Goal: Communication & Community: Answer question/provide support

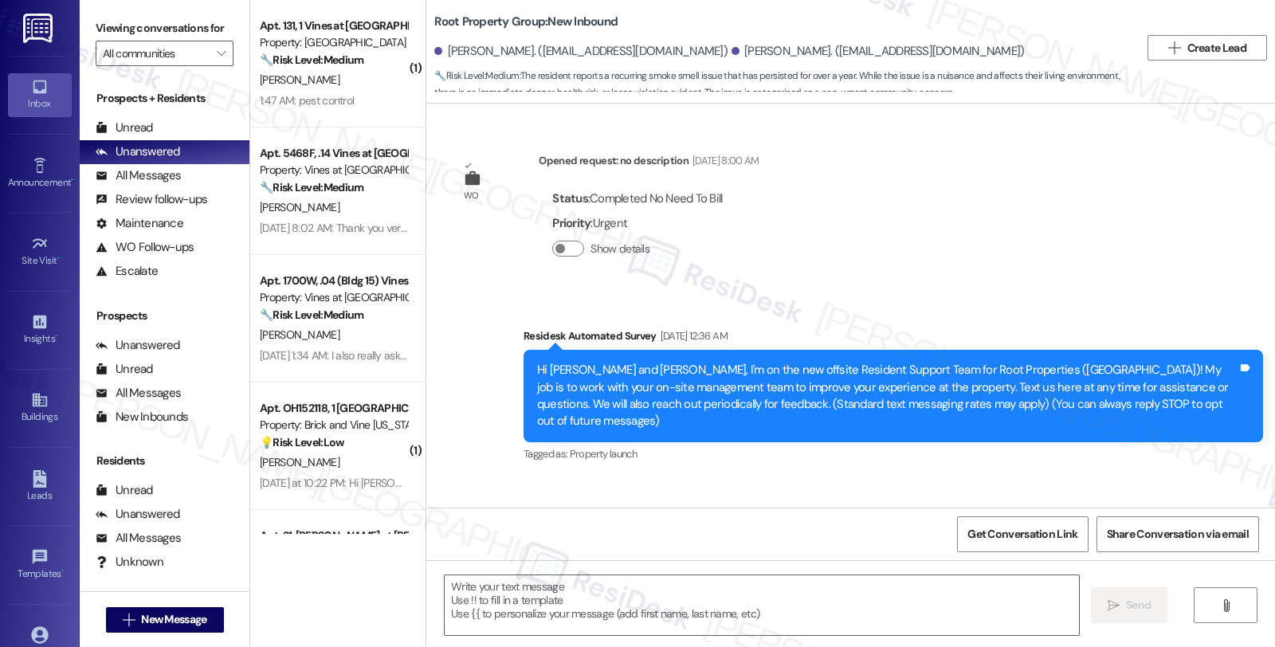
scroll to position [6541, 0]
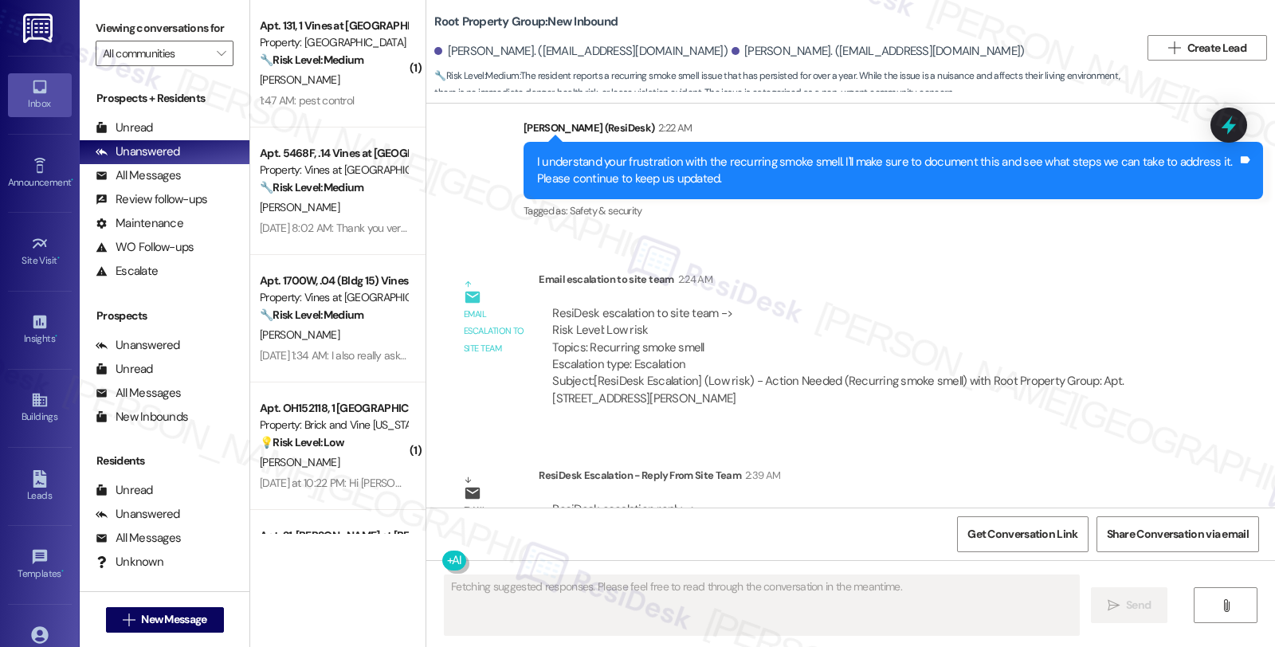
click at [1031, 305] on div "ResiDesk escalation to site team -> Risk Level: Low risk Topics: Recurring smok…" at bounding box center [864, 339] width 624 height 69
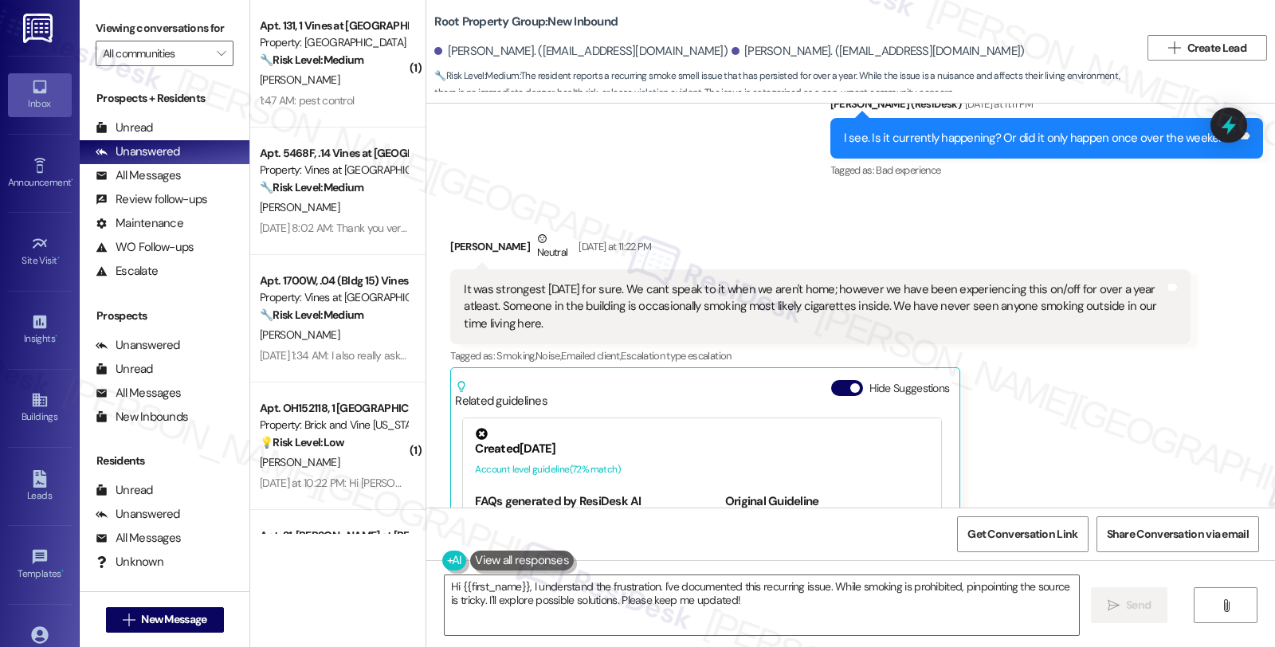
scroll to position [5921, 0]
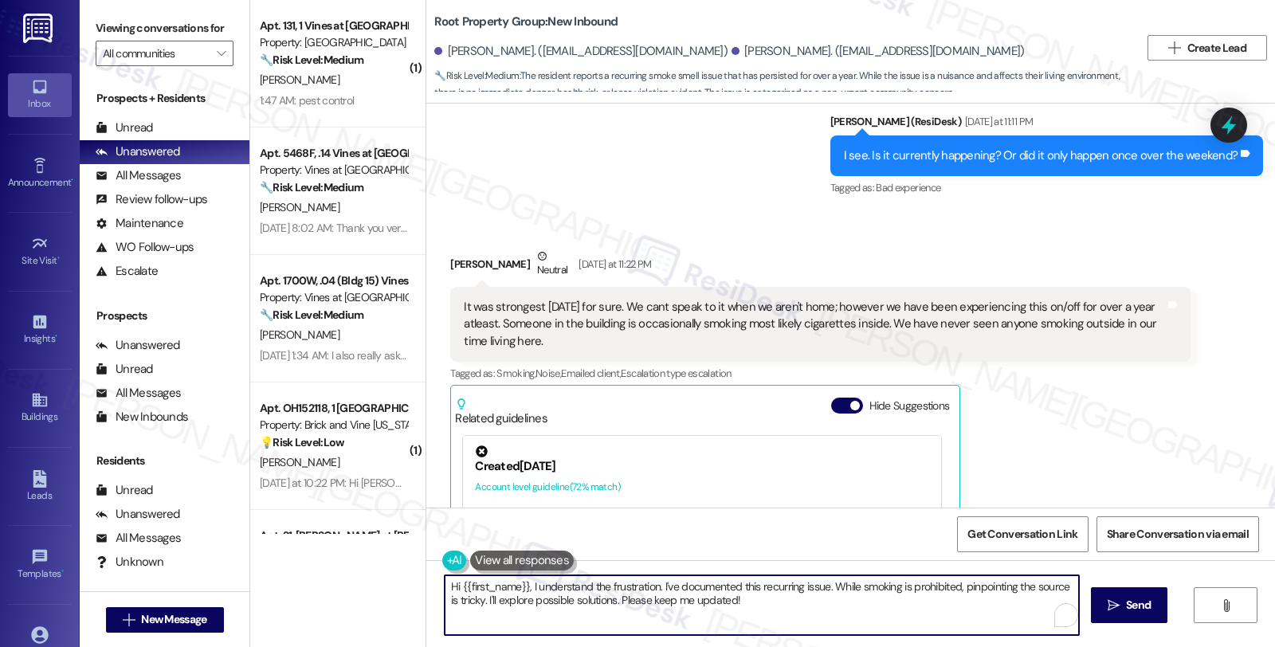
drag, startPoint x: 451, startPoint y: 586, endPoint x: 746, endPoint y: 625, distance: 297.5
click at [746, 625] on textarea "Hi {{first_name}}, I understand the frustration. I've documented this recurring…" at bounding box center [762, 606] width 635 height 60
paste textarea "Please thank the resident for reporting the smoke smell in the property. And le…"
click at [453, 248] on div "Rachel Knapp Neutral Yesterday at 11:22 PM" at bounding box center [820, 267] width 740 height 39
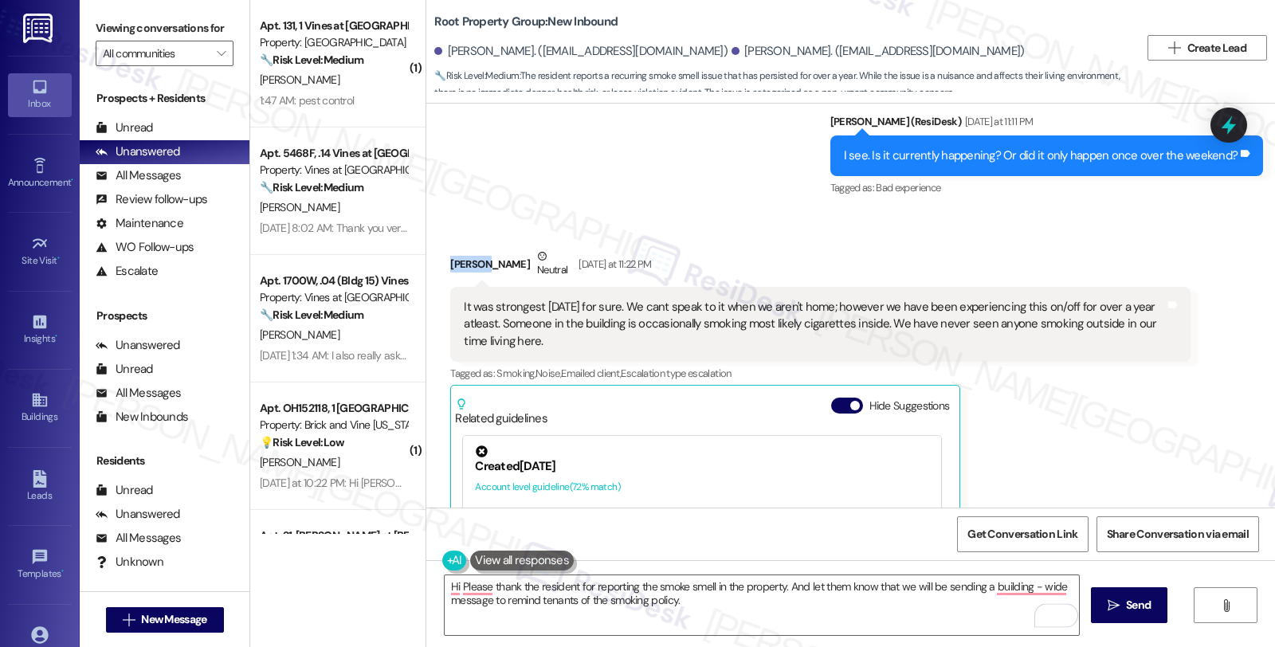
click at [453, 248] on div "Rachel Knapp Neutral Yesterday at 11:22 PM" at bounding box center [820, 267] width 740 height 39
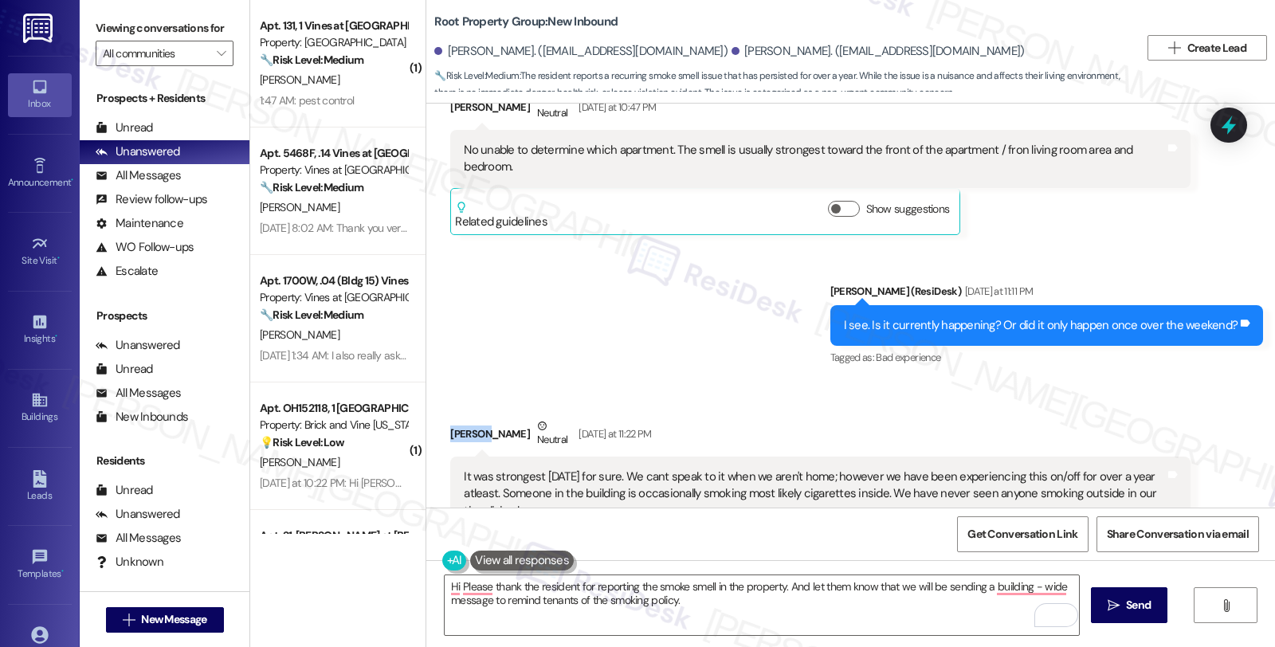
scroll to position [5744, 0]
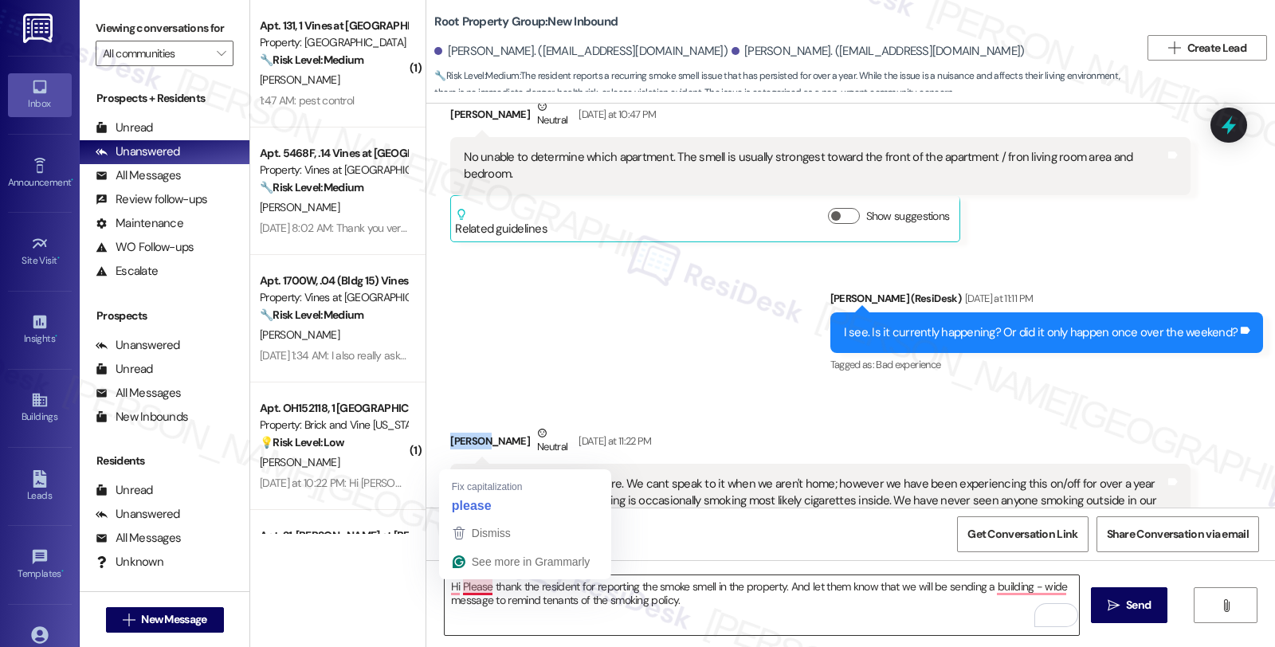
click at [452, 583] on textarea "Hi Please thank the resident for reporting the smoke smell in the property. And…" at bounding box center [762, 606] width 635 height 60
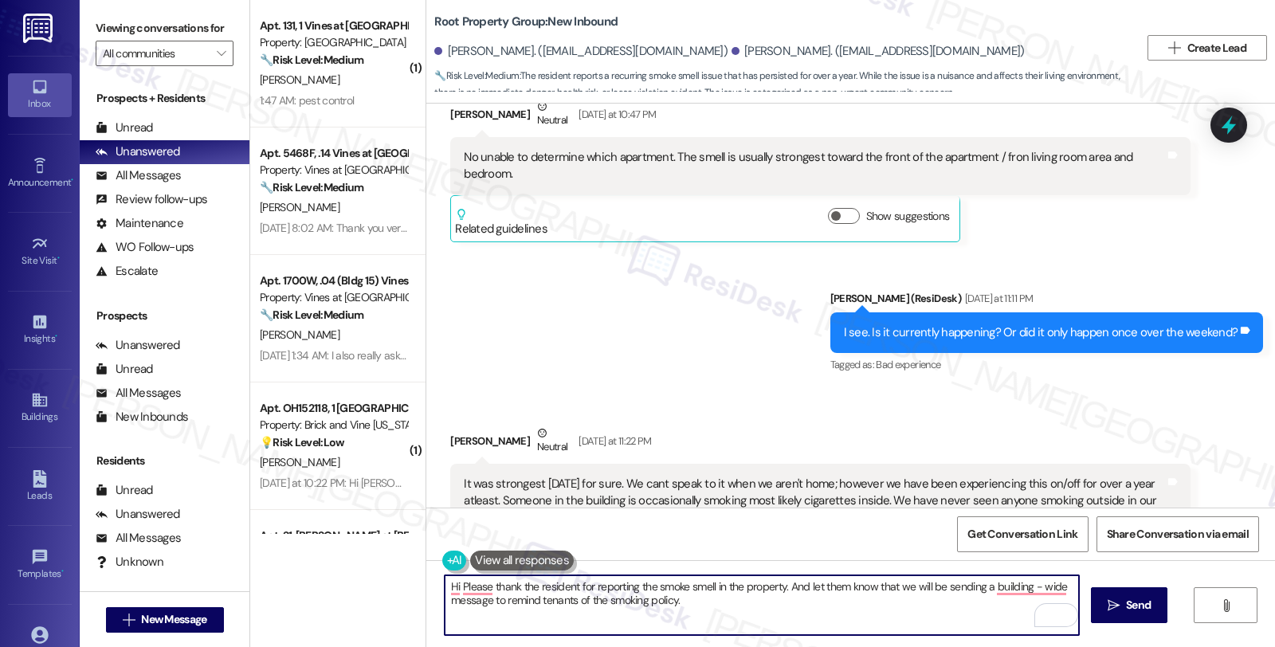
paste textarea "Please thank the resident for reporting the smoke smell in the property. And le…"
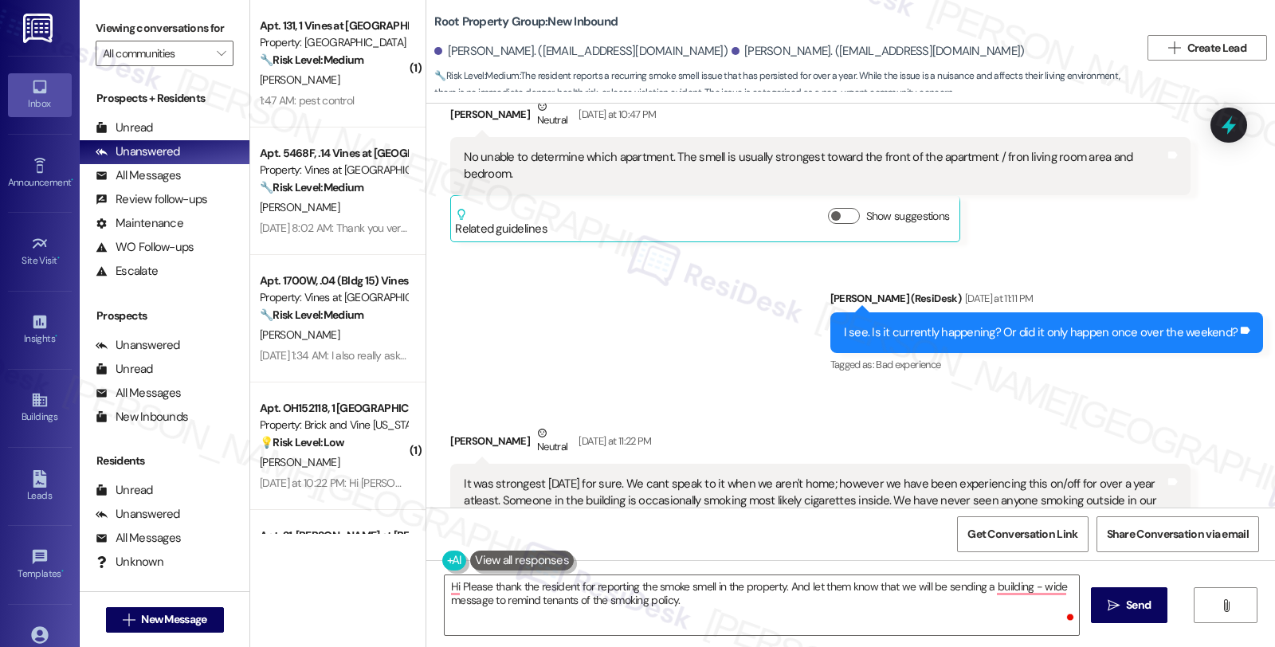
click at [453, 425] on div "Rachel Knapp Neutral Yesterday at 11:22 PM" at bounding box center [820, 444] width 740 height 39
copy div "Rachel"
click at [451, 584] on textarea "Hi Please thank the resident for reporting the smoke smell in the property. And…" at bounding box center [762, 606] width 635 height 60
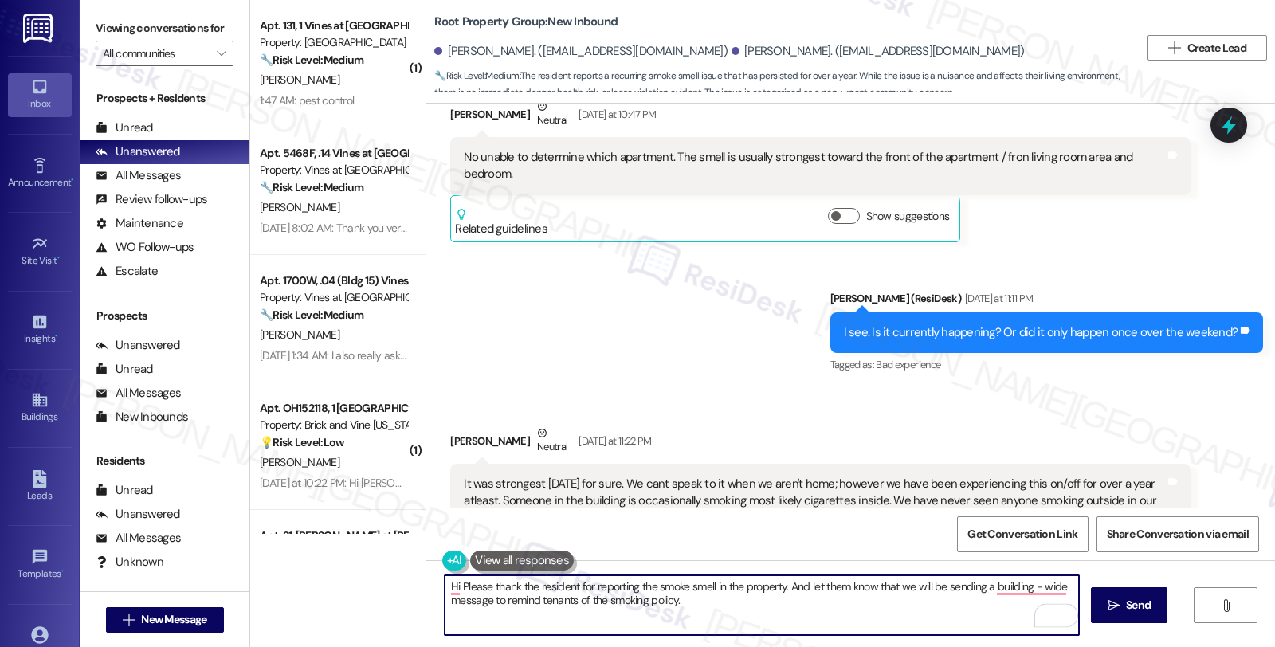
paste textarea "Rachel"
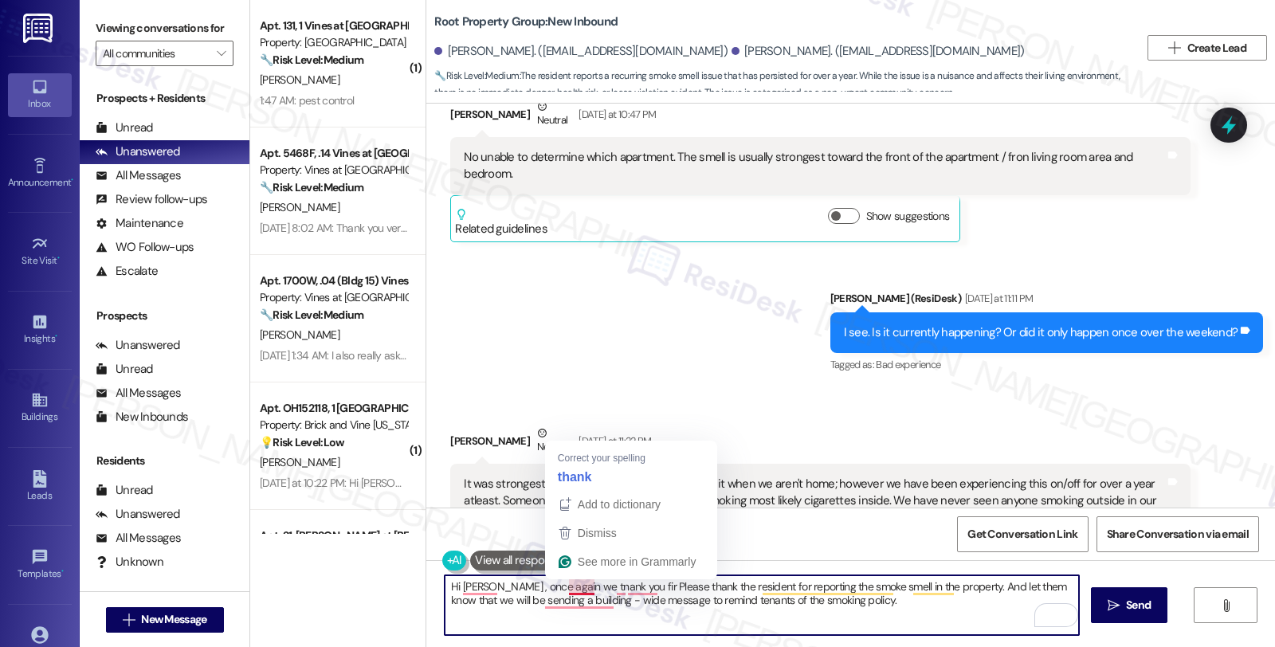
click at [570, 588] on textarea "Hi Rachel , once again we tnank you fir Please thank the resident for reporting…" at bounding box center [762, 606] width 635 height 60
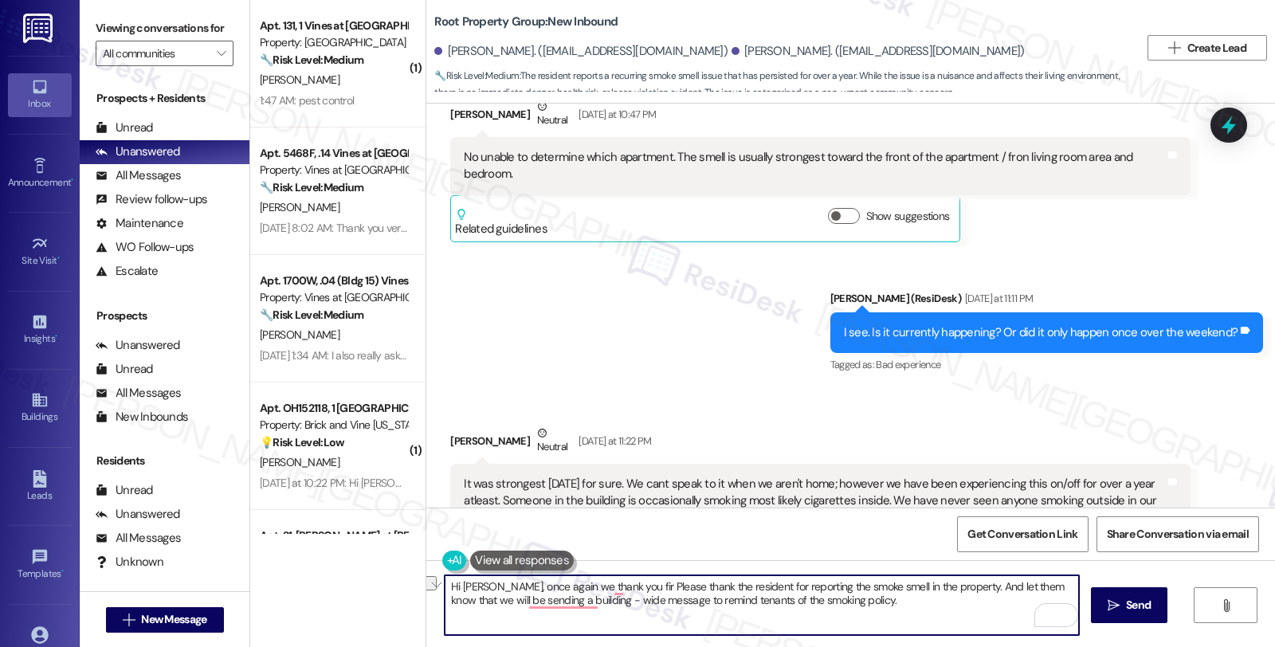
drag, startPoint x: 555, startPoint y: 586, endPoint x: 650, endPoint y: 586, distance: 94.9
click at [650, 586] on textarea "Hi Rachel, once again we thank you fir Please thank the resident for reporting …" at bounding box center [762, 606] width 635 height 60
drag, startPoint x: 585, startPoint y: 587, endPoint x: 635, endPoint y: 587, distance: 50.2
click at [635, 587] on textarea "Hi Rachel, once again, we thank the resident for reporting the smoke smell in t…" at bounding box center [762, 606] width 635 height 60
drag, startPoint x: 819, startPoint y: 588, endPoint x: 931, endPoint y: 588, distance: 112.4
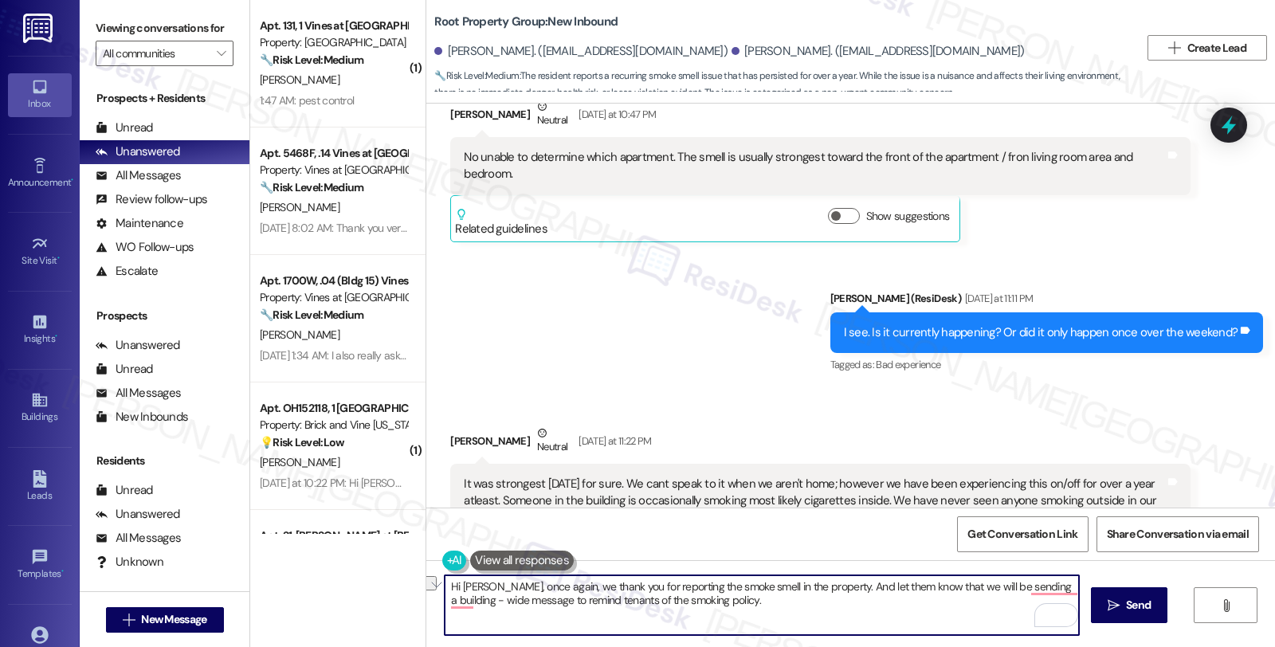
click at [931, 588] on textarea "Hi Rachel, once again, we thank you for reporting the smoke smell in the proper…" at bounding box center [762, 606] width 635 height 60
type textarea "Hi Rachel, once again, we thank you for reporting the smoke smell in the proper…"
click at [619, 602] on textarea "Hi Rachel, once again, we thank you for reporting the smoke smell in the proper…" at bounding box center [762, 606] width 635 height 60
click at [1134, 603] on span "Send" at bounding box center [1138, 605] width 25 height 17
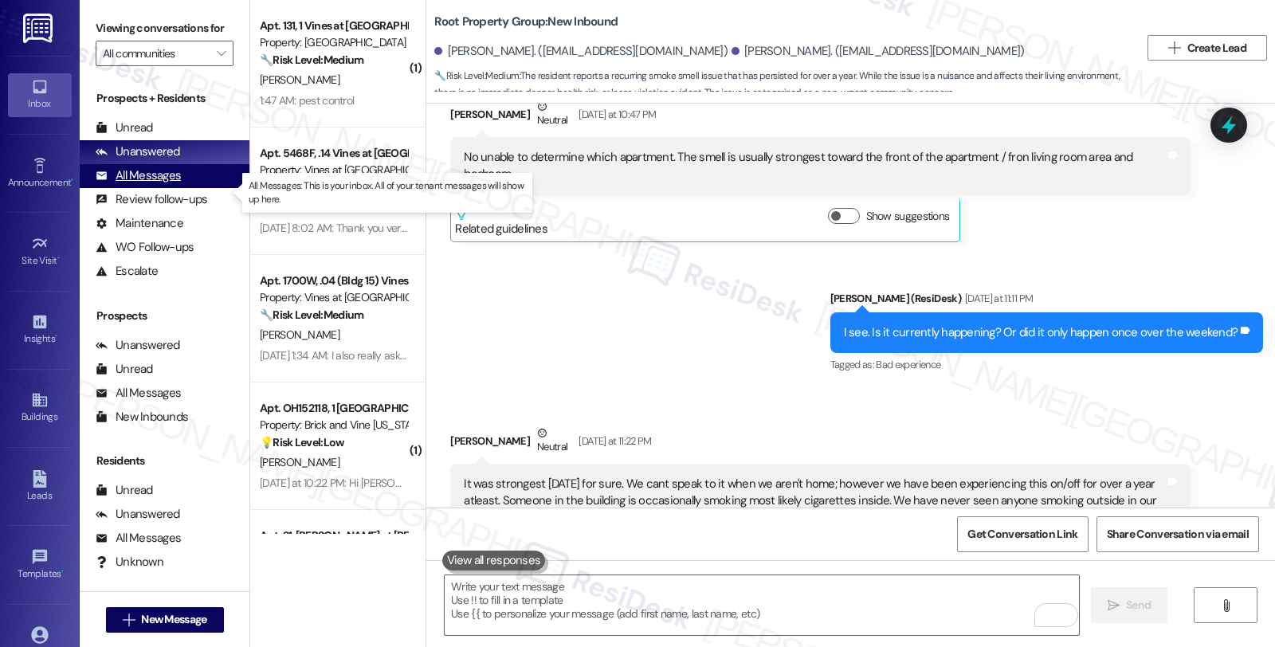
click at [181, 188] on div "All Messages (undefined)" at bounding box center [165, 176] width 170 height 24
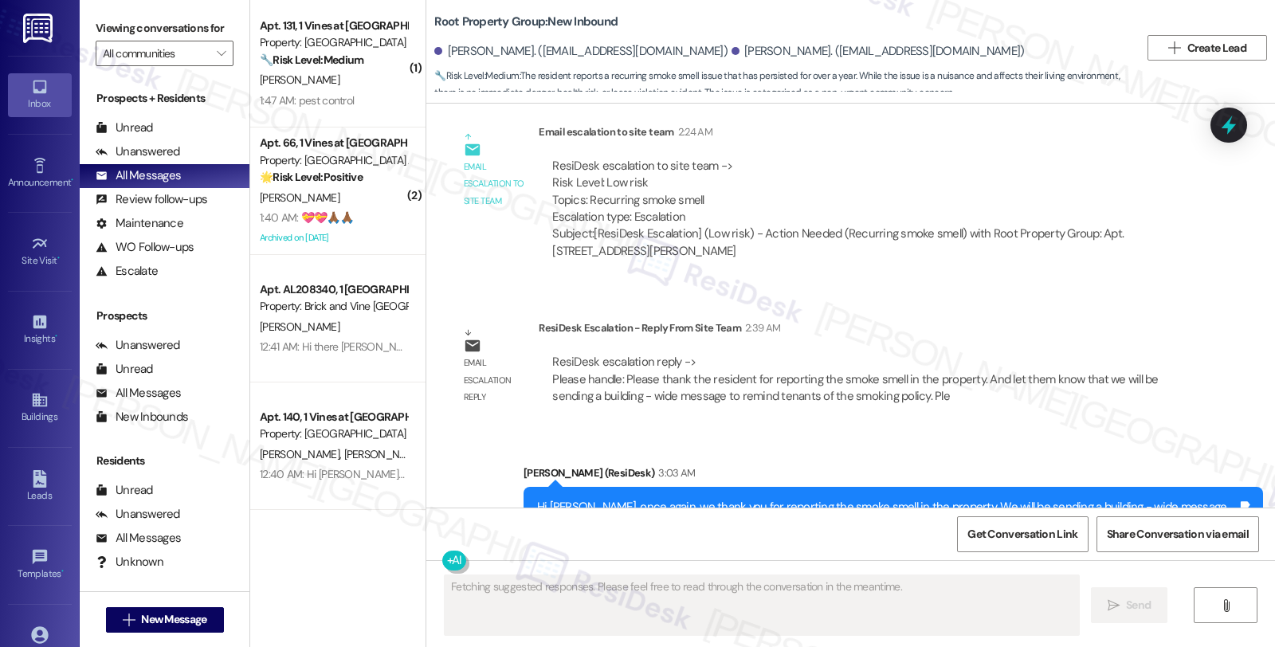
scroll to position [6694, 0]
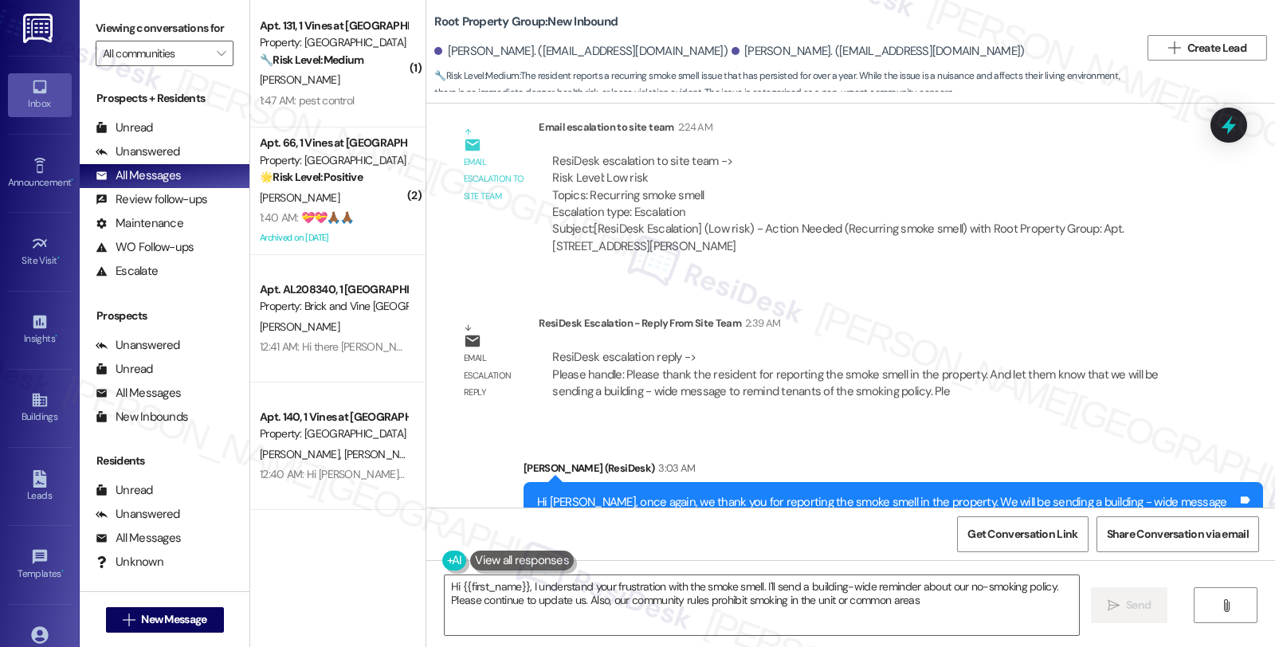
type textarea "Hi {{first_name}}, I understand your frustration with the smoke smell. I'll sen…"
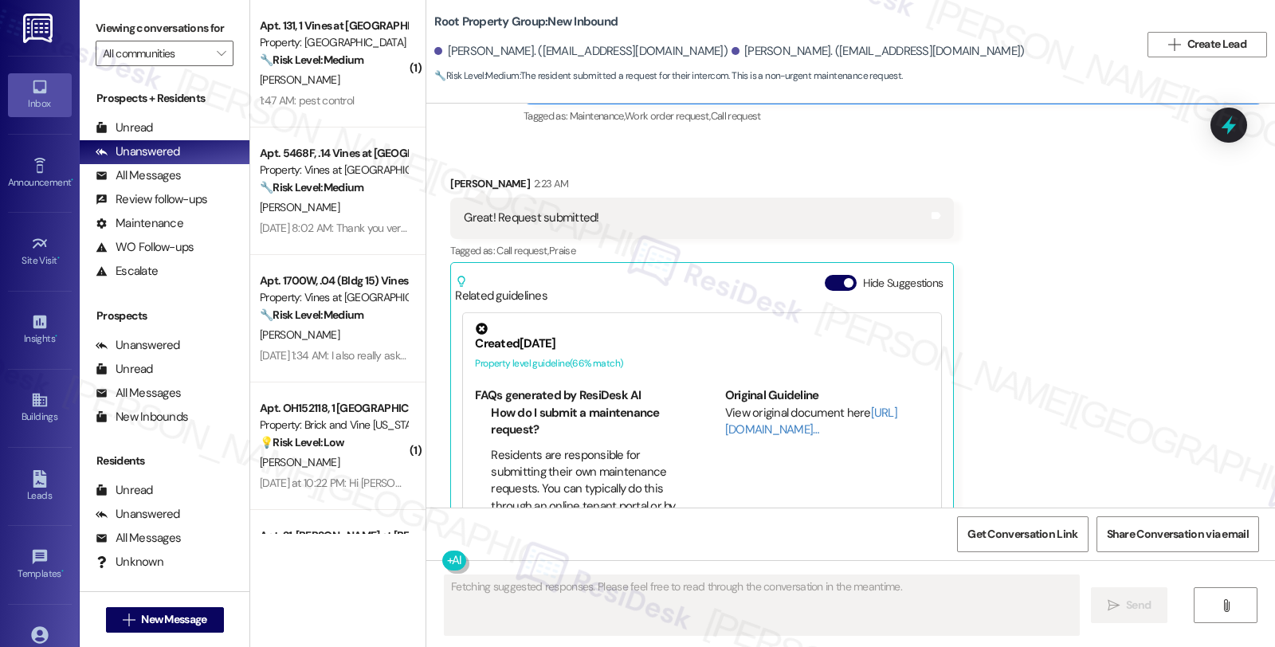
scroll to position [3315, 0]
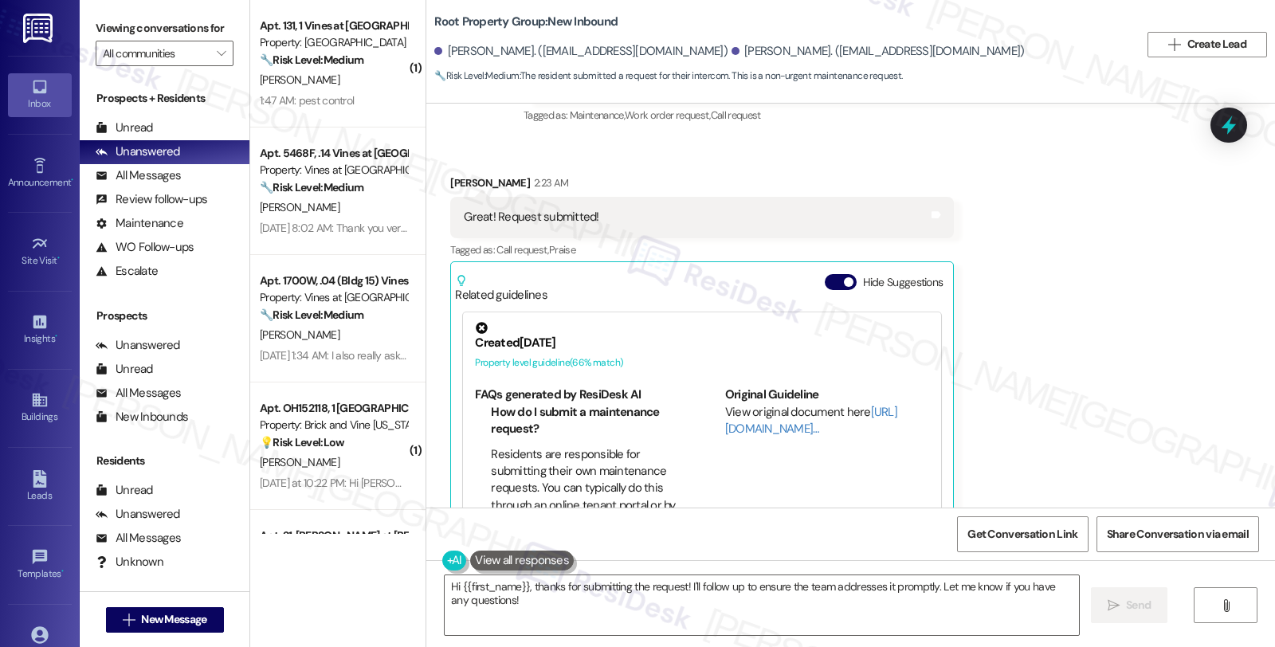
click at [1077, 282] on div "Received via SMS [PERSON_NAME] 2:23 AM Great! Request submitted! Tags and notes…" at bounding box center [850, 349] width 849 height 420
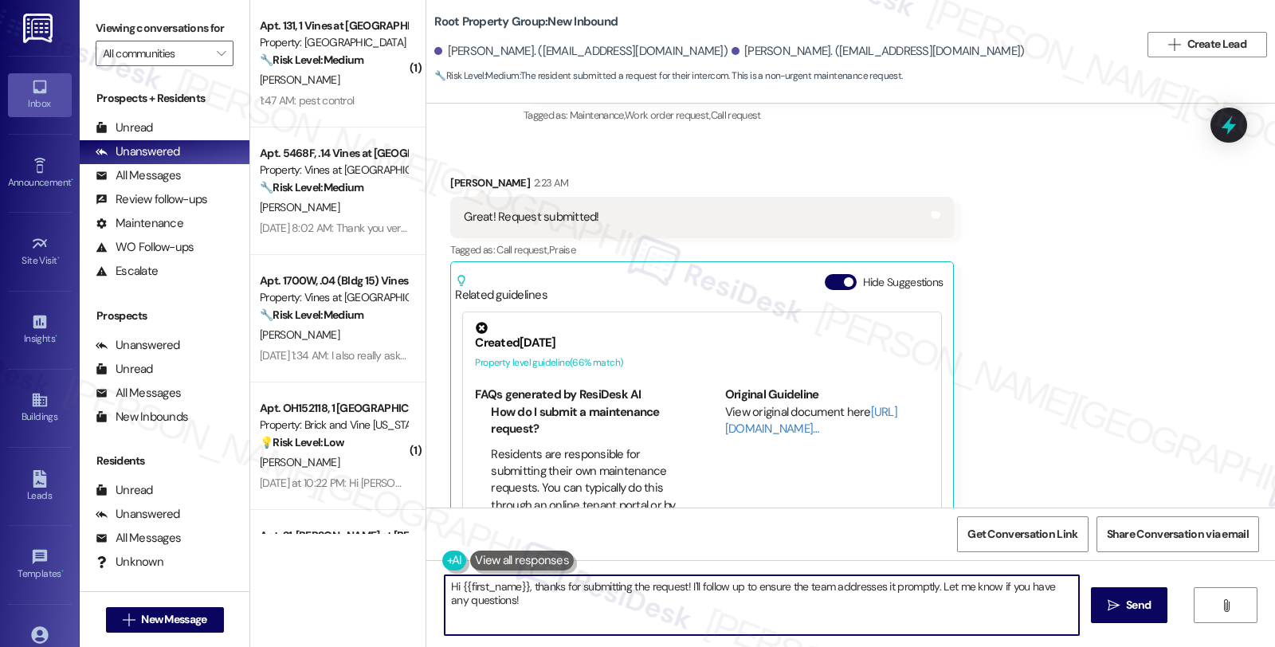
drag, startPoint x: 524, startPoint y: 588, endPoint x: 393, endPoint y: 580, distance: 130.9
click at [393, 580] on div "( 1 ) Apt. 131, 1 Vines at [GEOGRAPHIC_DATA] Property: [GEOGRAPHIC_DATA] Townho…" at bounding box center [762, 323] width 1025 height 647
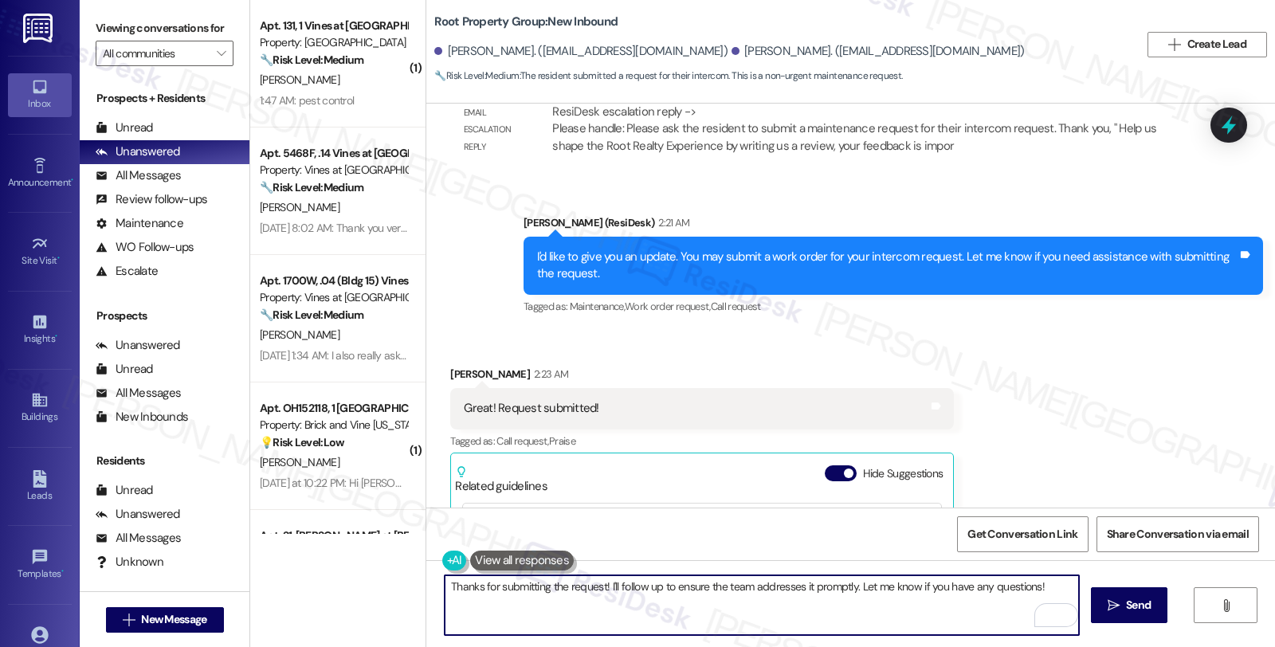
scroll to position [2961, 0]
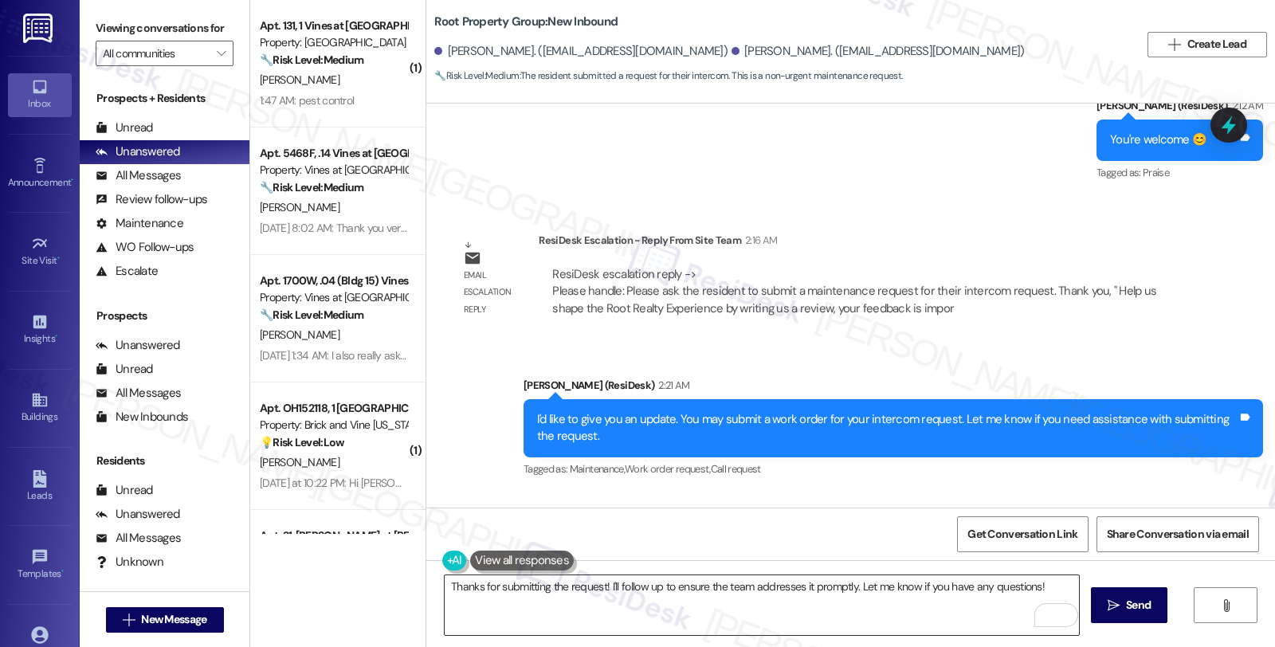
click at [635, 588] on textarea "Thanks for submitting the request! I'll follow up to ensure the team addresses …" at bounding box center [762, 606] width 635 height 60
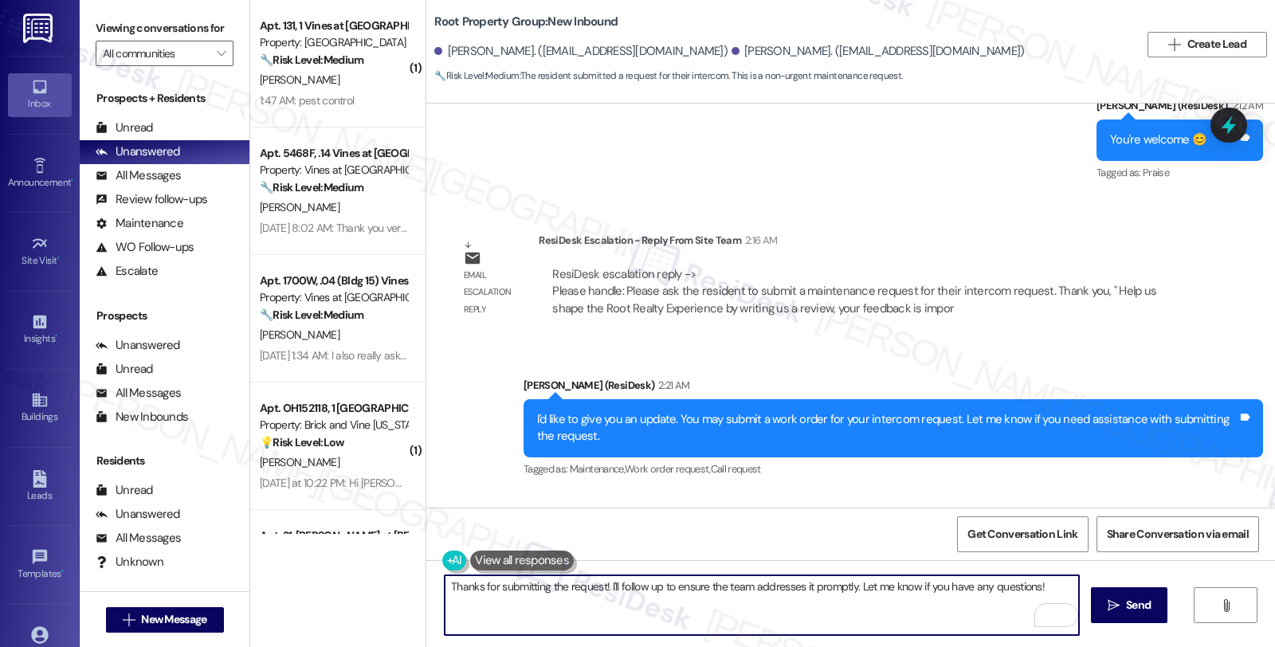
click at [593, 588] on textarea "Thanks for submitting the request! I'll follow up to ensure the team addresses …" at bounding box center [762, 606] width 635 height 60
drag, startPoint x: 594, startPoint y: 585, endPoint x: 1019, endPoint y: 586, distance: 424.9
click at [1019, 586] on textarea "Thanks for submitting the request! I'll follow up to ensure the team addresses …" at bounding box center [762, 606] width 635 height 60
click at [894, 588] on textarea "Thanks for submitting the request! I'll follow up to ensure the team addresses …" at bounding box center [762, 606] width 635 height 60
drag, startPoint x: 599, startPoint y: 588, endPoint x: 1055, endPoint y: 588, distance: 456.8
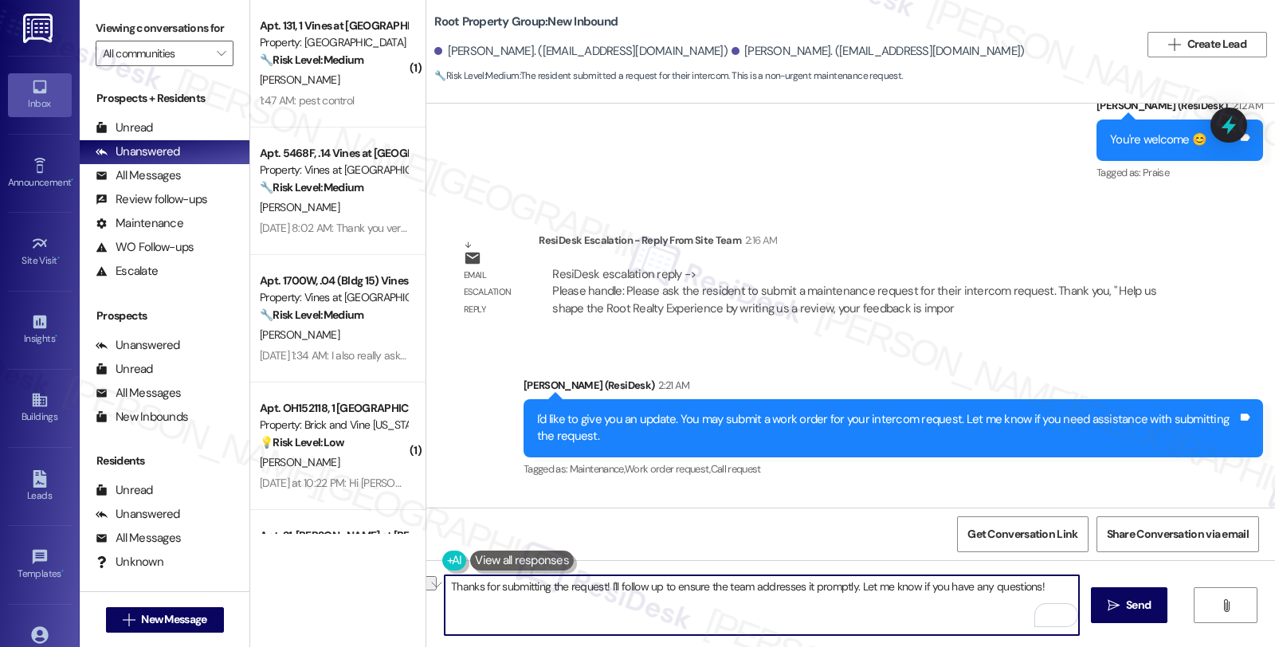
click at [1055, 588] on textarea "Thanks for submitting the request! I'll follow up to ensure the team addresses …" at bounding box center [762, 606] width 635 height 60
paste textarea "Should you have other concerns, please feel free to reach out. Have a great day!"
type textarea "Thanks for submitting the request. Should you have other concerns, please feel …"
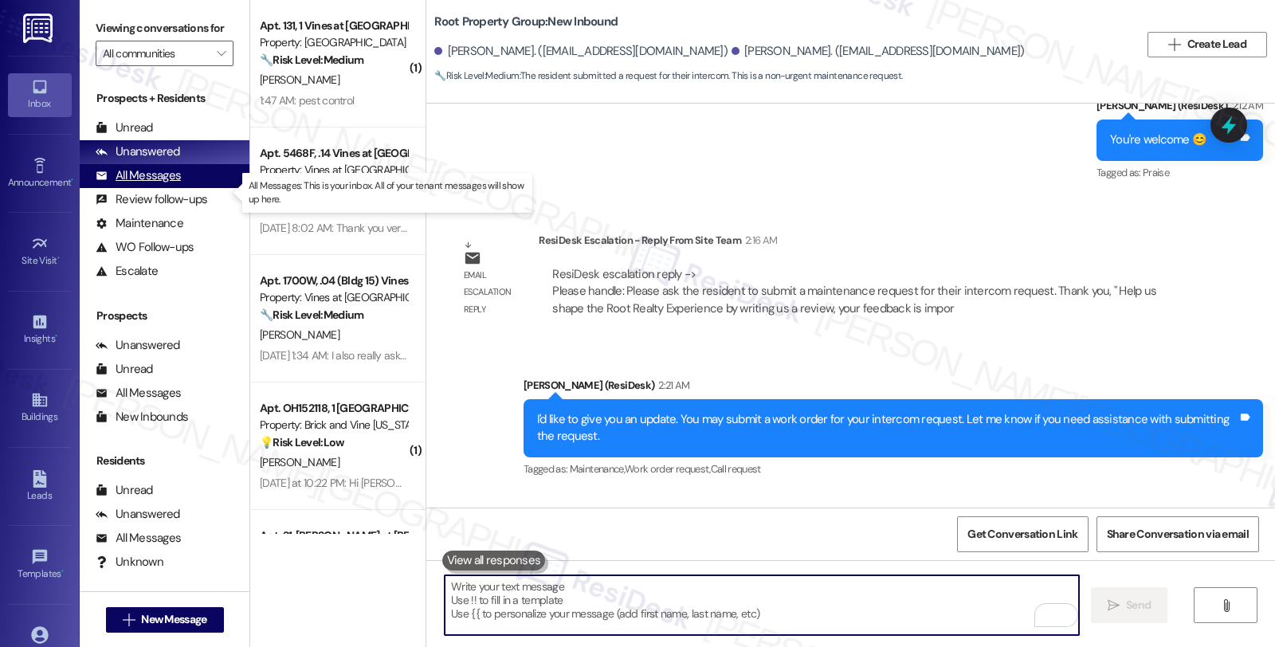
click at [167, 184] on div "All Messages" at bounding box center [138, 175] width 85 height 17
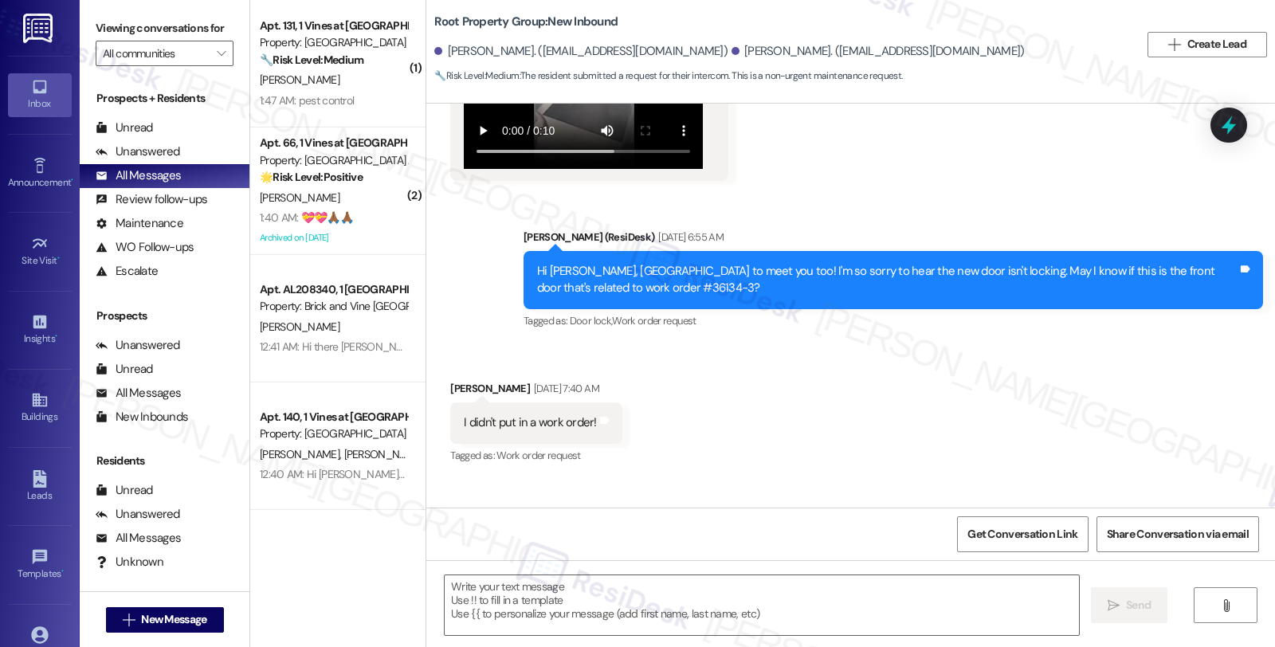
type textarea "Fetching suggested responses. Please feel free to read through the conversation…"
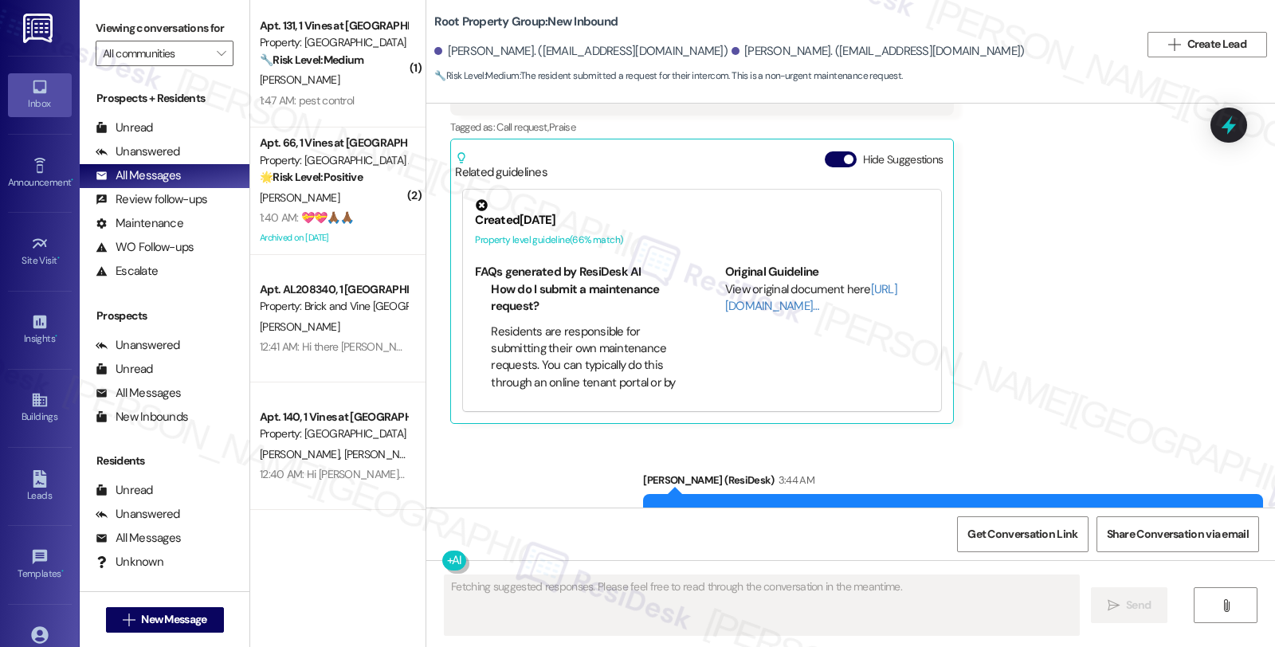
scroll to position [3449, 0]
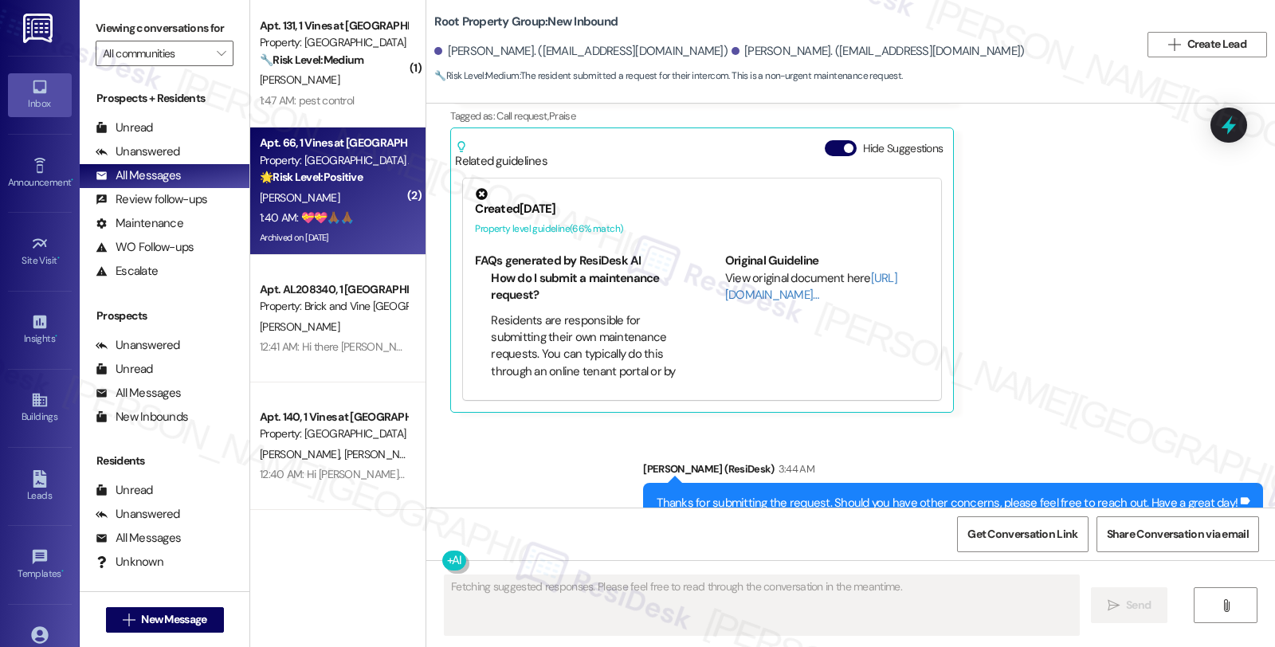
click at [371, 195] on div "[PERSON_NAME]" at bounding box center [333, 198] width 151 height 20
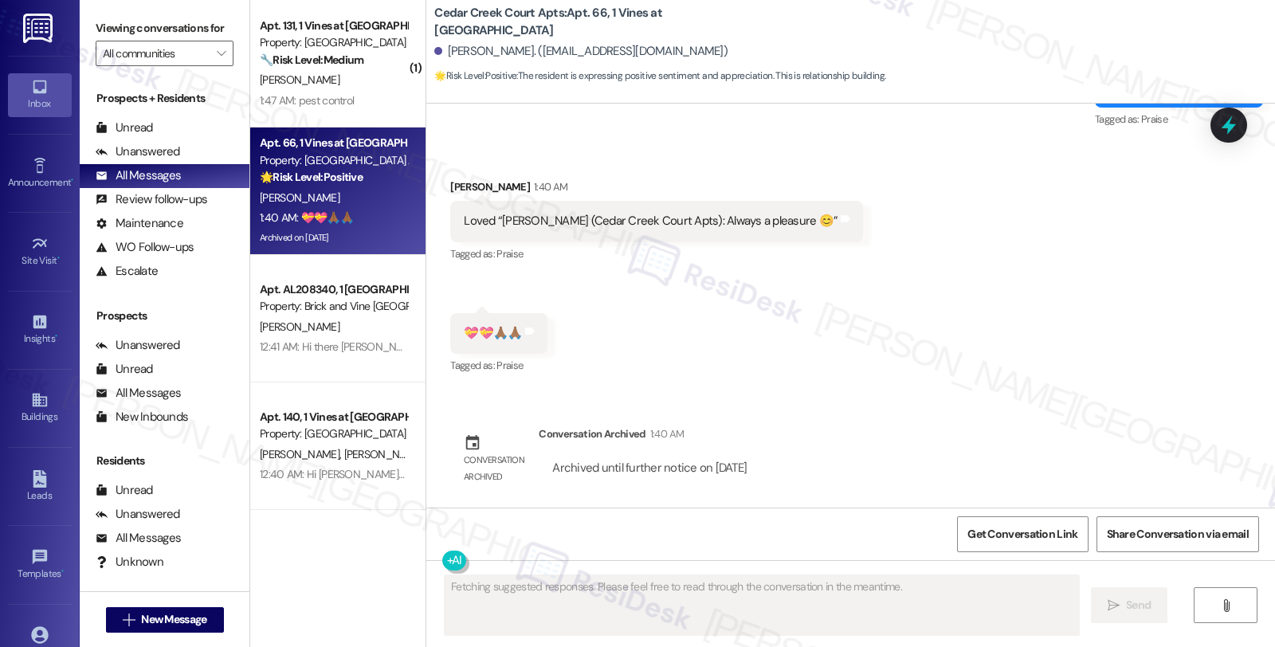
scroll to position [35091, 0]
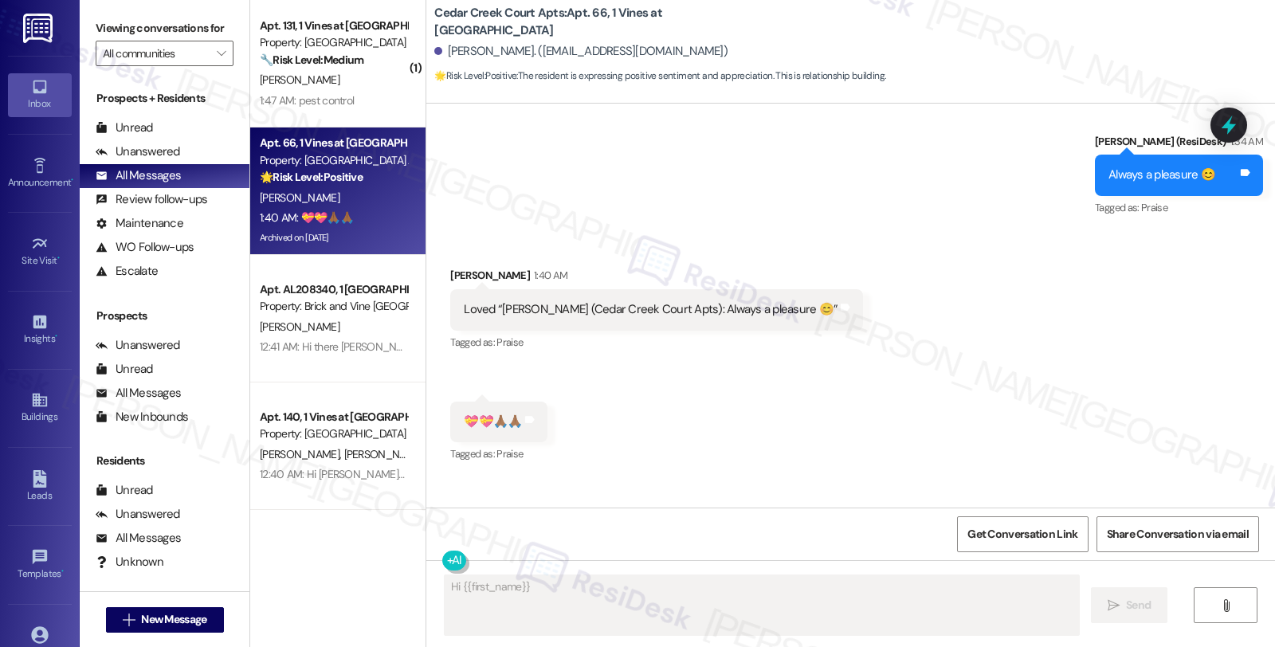
type textarea "Hi {{first_name}},"
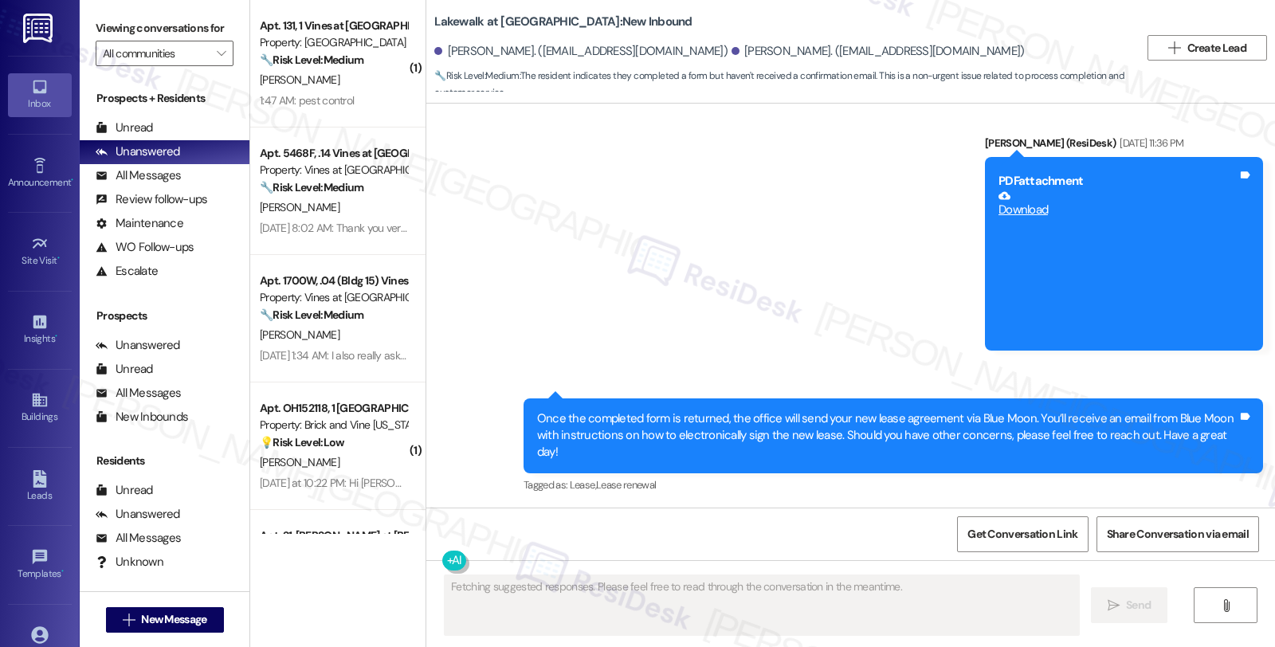
scroll to position [1920, 0]
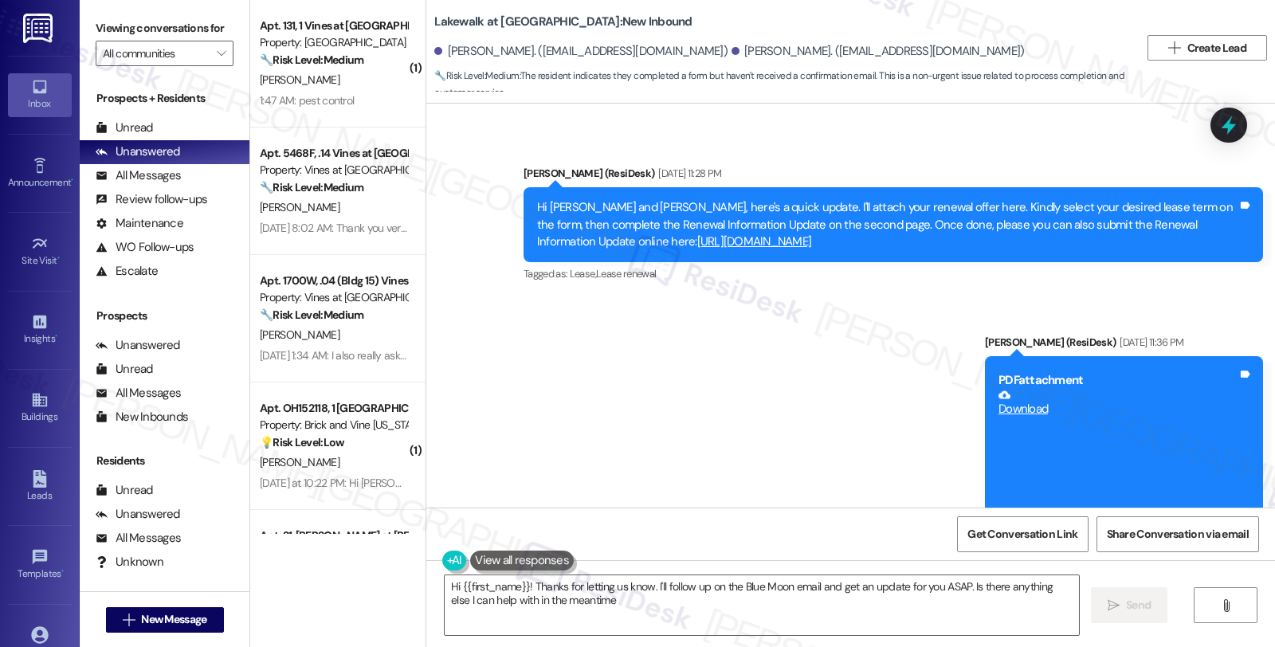
type textarea "Hi {{first_name}}! Thanks for letting us know. I'll follow up on the Blue Moon …"
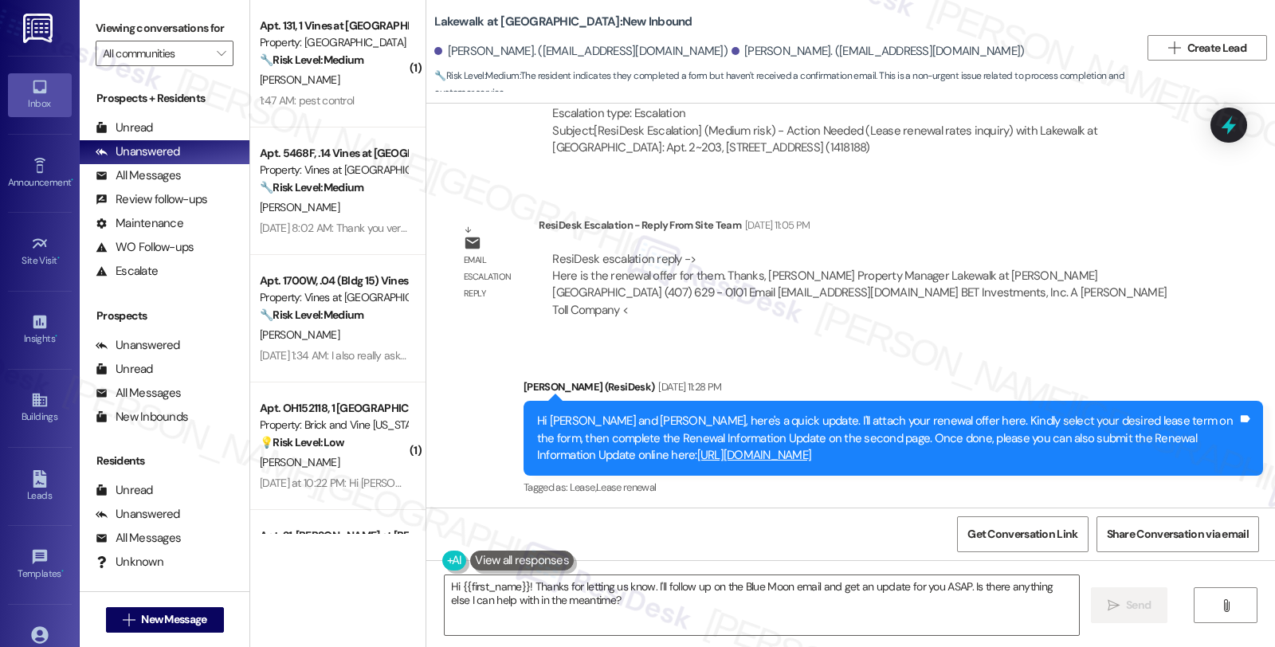
scroll to position [1743, 0]
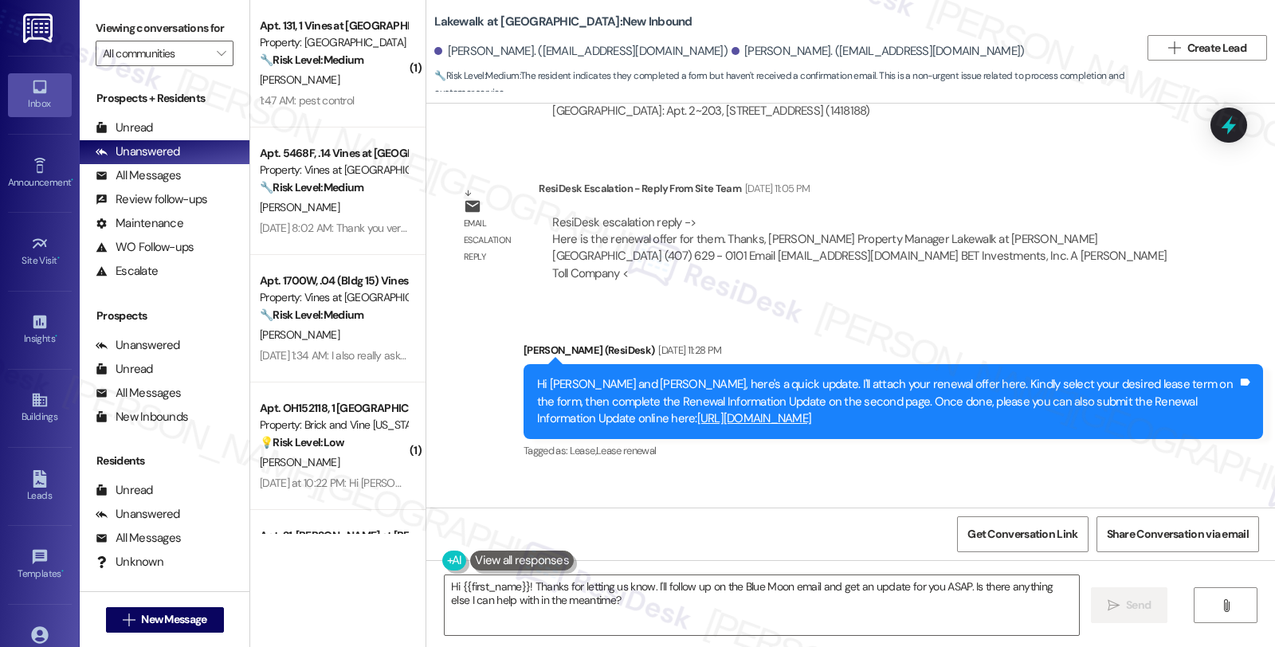
click at [728, 214] on div "ResiDesk escalation reply -> Here is the renewal offer for them. Thanks, Caroli…" at bounding box center [859, 247] width 615 height 67
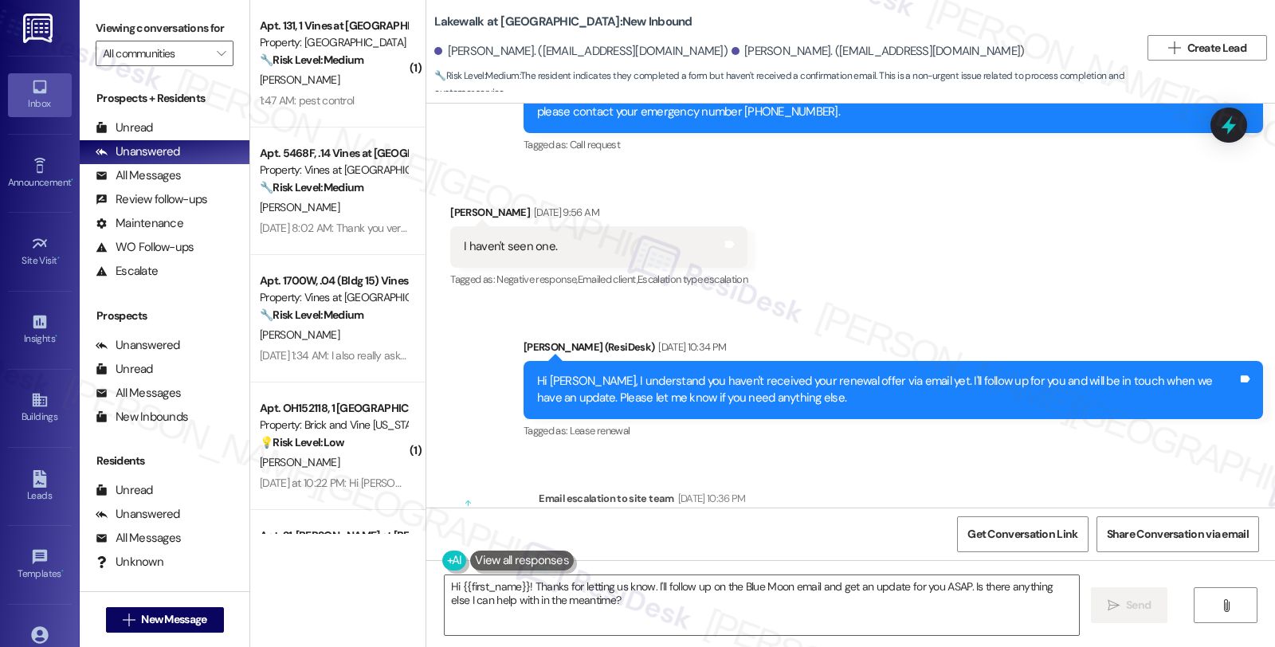
scroll to position [1212, 0]
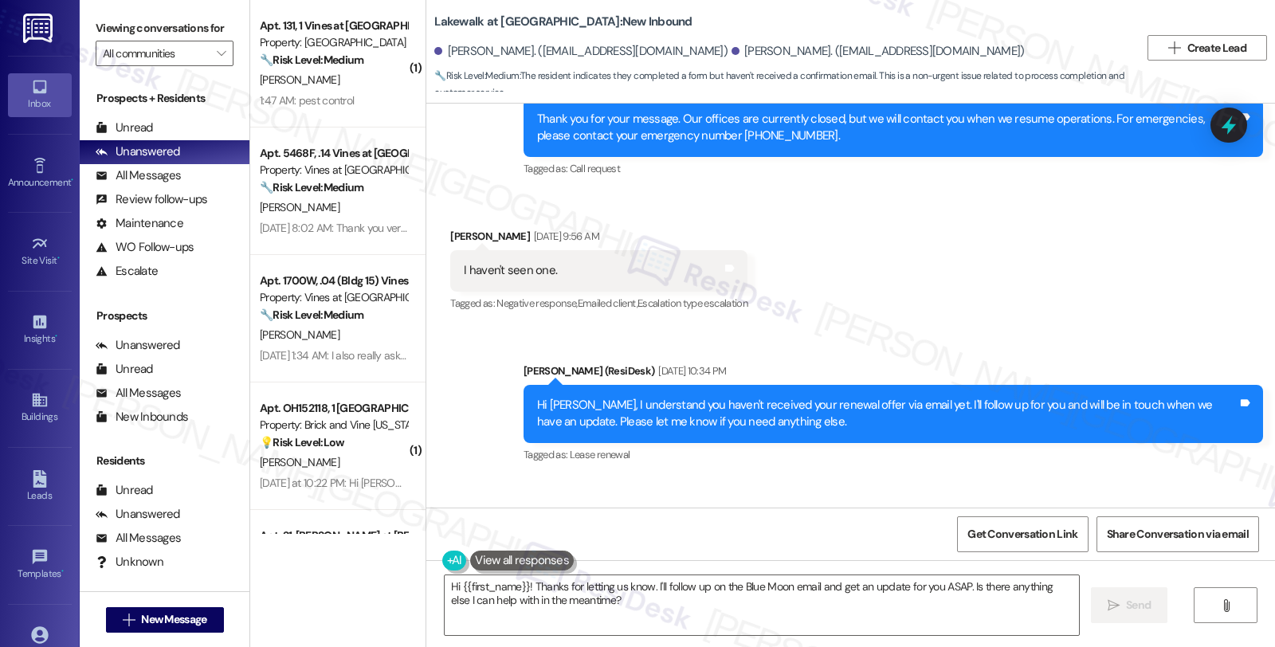
click at [1027, 281] on div "Received via SMS Carla Meaux Martin Aug 06, 2025 at 9:56 AM I haven't seen one.…" at bounding box center [850, 259] width 849 height 135
click at [513, 228] on div "Carla Meaux Martin Aug 06, 2025 at 9:56 AM" at bounding box center [598, 239] width 297 height 22
copy div "Martin"
drag, startPoint x: 437, startPoint y: 53, endPoint x: 530, endPoint y: 54, distance: 93.3
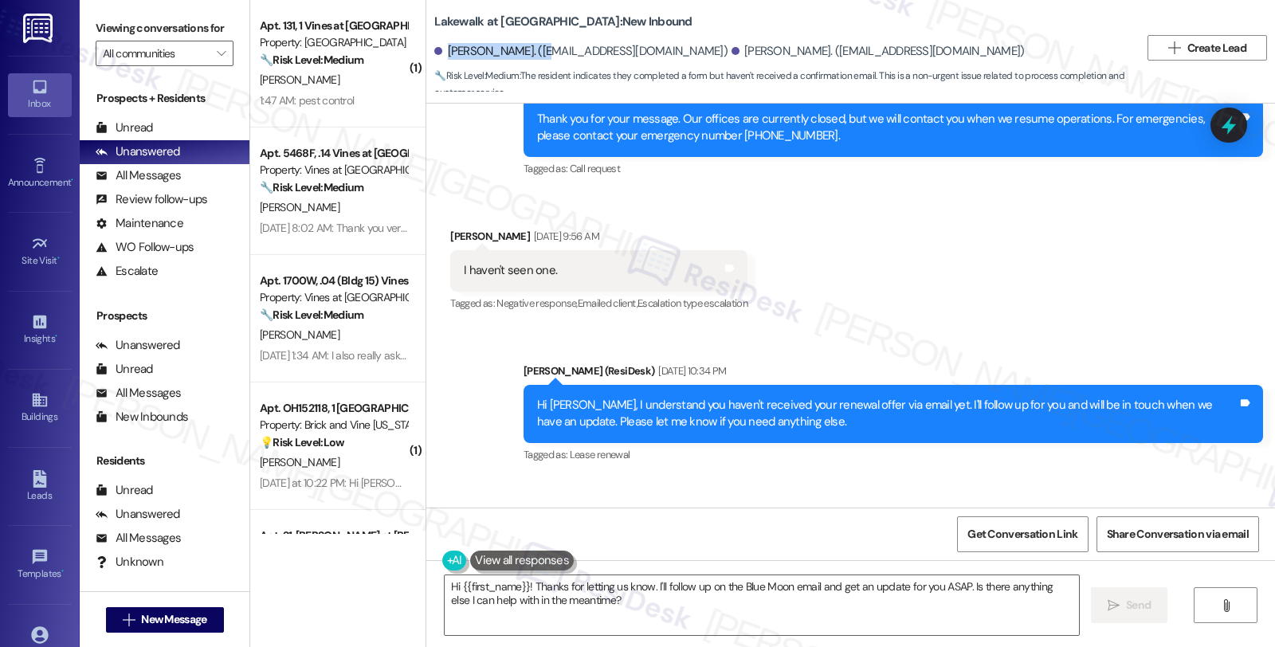
click at [530, 54] on div "Carla Meaux Martin. (cmeauxmartin@outlook.com)" at bounding box center [580, 51] width 293 height 17
copy div "Carla Meaux Martin"
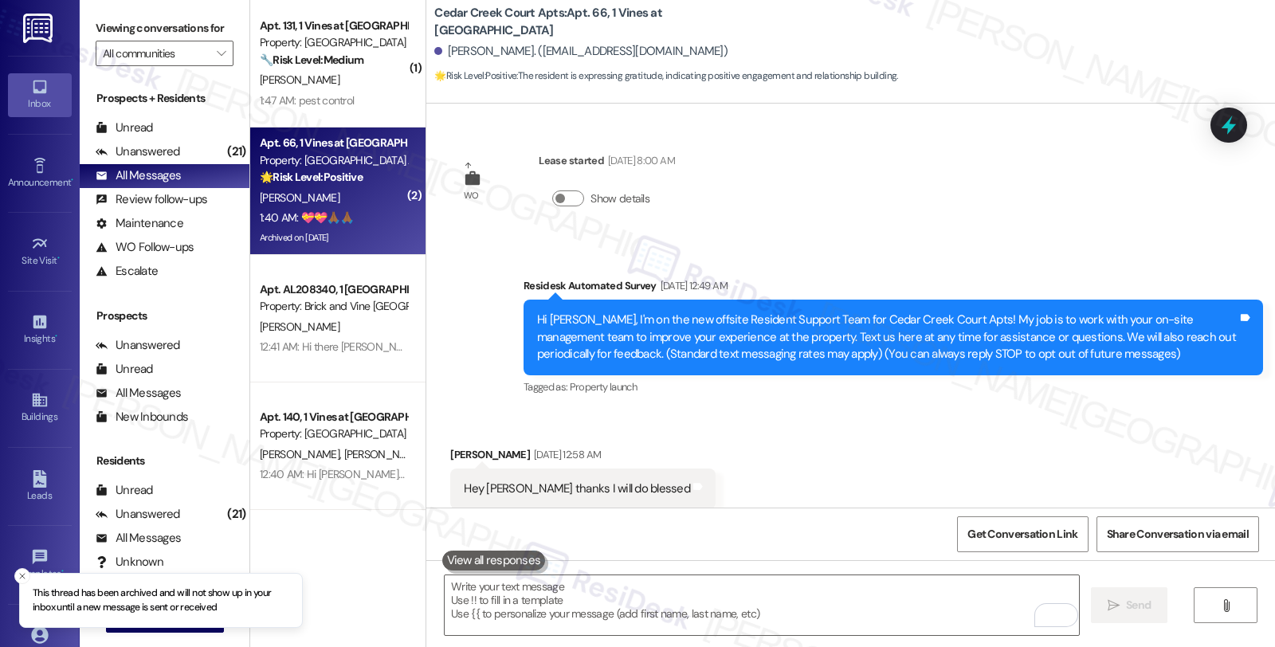
scroll to position [35042, 0]
